Goal: Find specific page/section: Find specific page/section

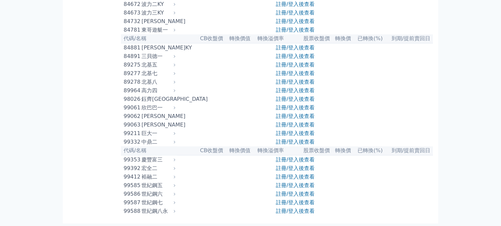
scroll to position [3632, 0]
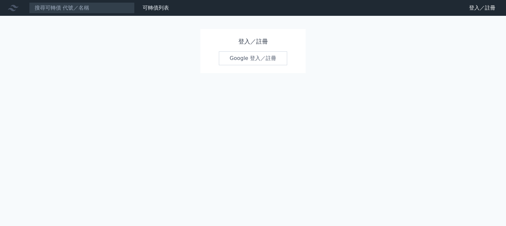
click at [239, 56] on link "Google 登入／註冊" at bounding box center [253, 59] width 69 height 14
